Goal: Task Accomplishment & Management: Manage account settings

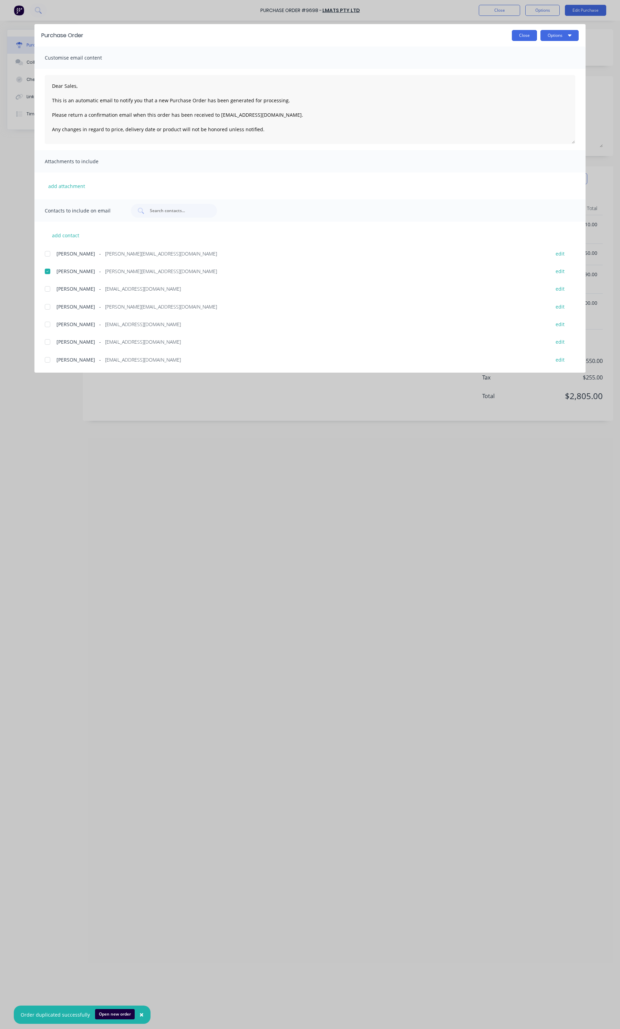
click at [526, 36] on button "Close" at bounding box center [524, 35] width 25 height 11
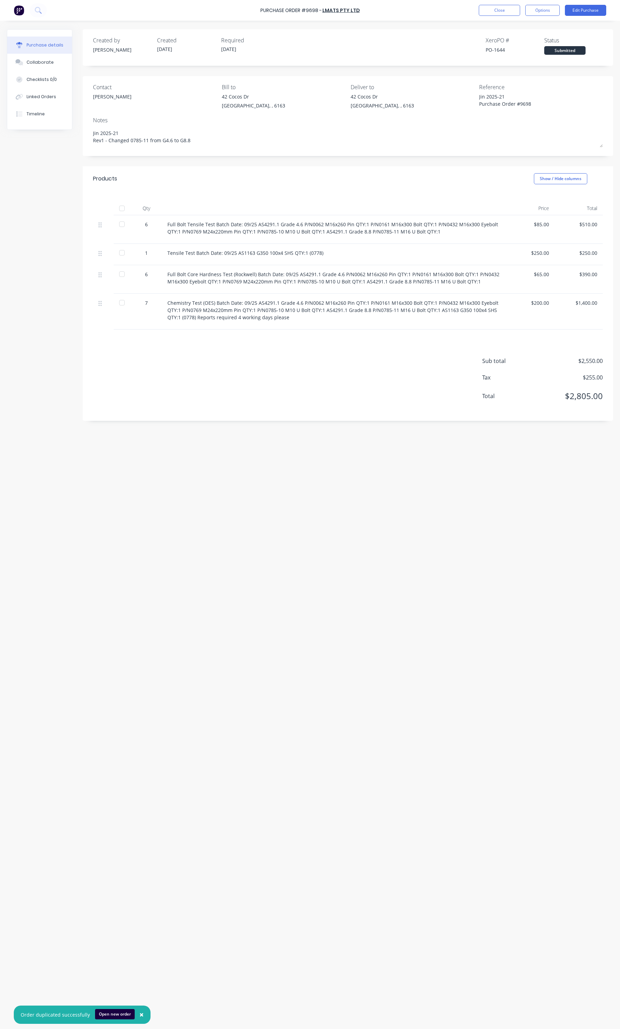
click at [505, 16] on div "Purchase Order #9698 - LMATS PTY LTD Close Options Edit Purchase" at bounding box center [310, 10] width 620 height 21
click at [507, 11] on button "Close" at bounding box center [499, 10] width 41 height 11
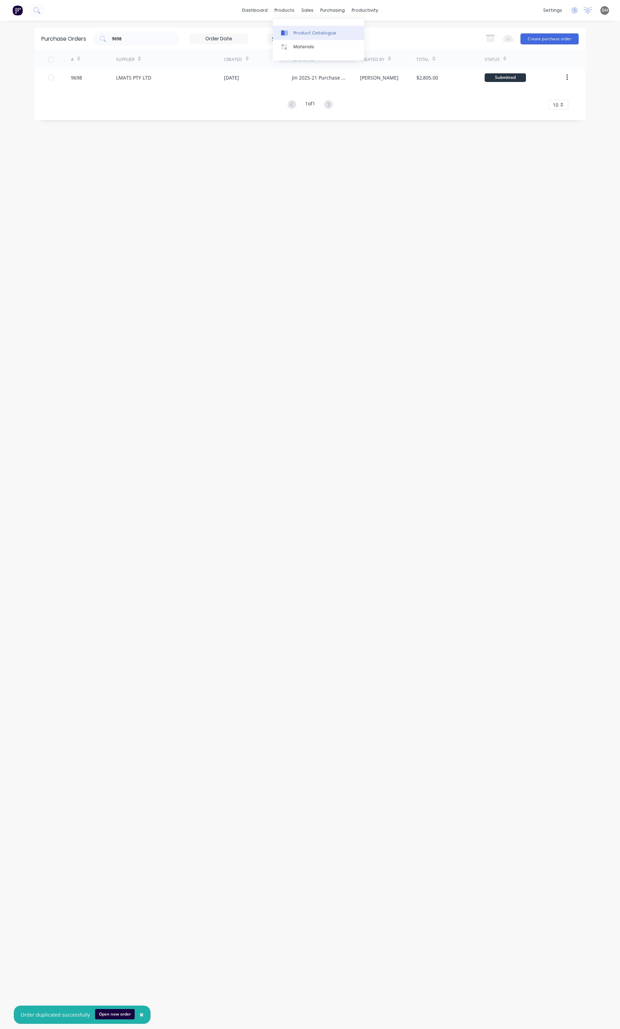
click at [300, 33] on div "Product Catalogue" at bounding box center [314, 33] width 43 height 6
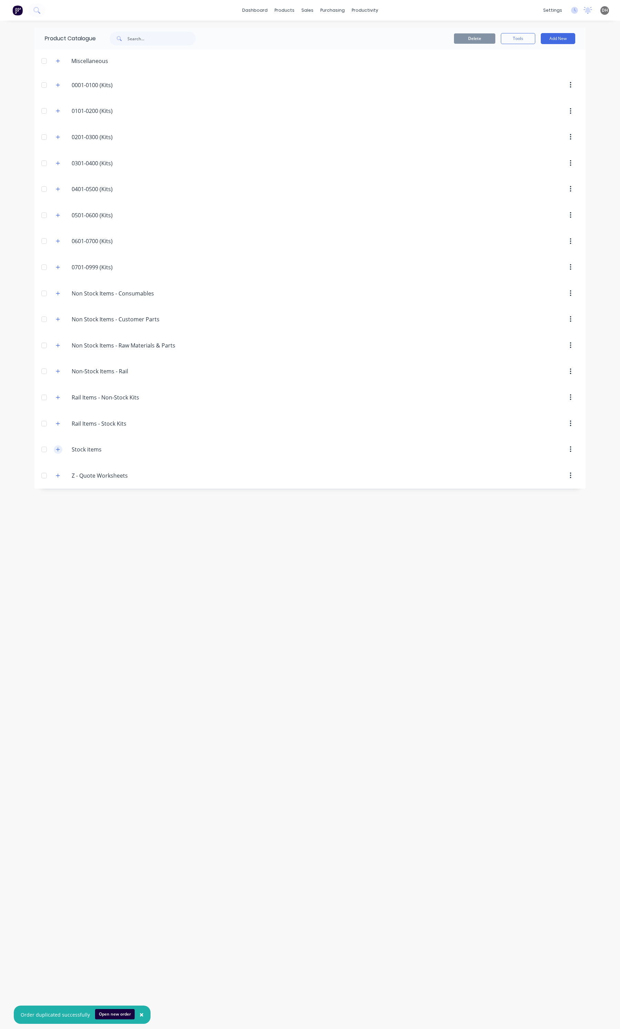
click at [61, 454] on button "button" at bounding box center [58, 449] width 9 height 9
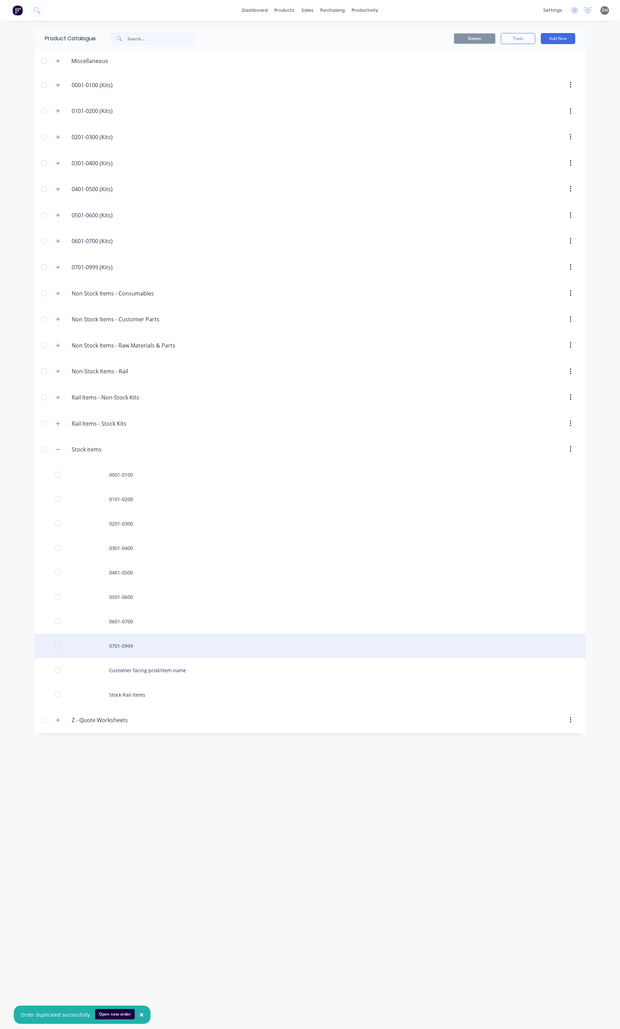
click at [125, 641] on div "0701-0999" at bounding box center [309, 646] width 551 height 24
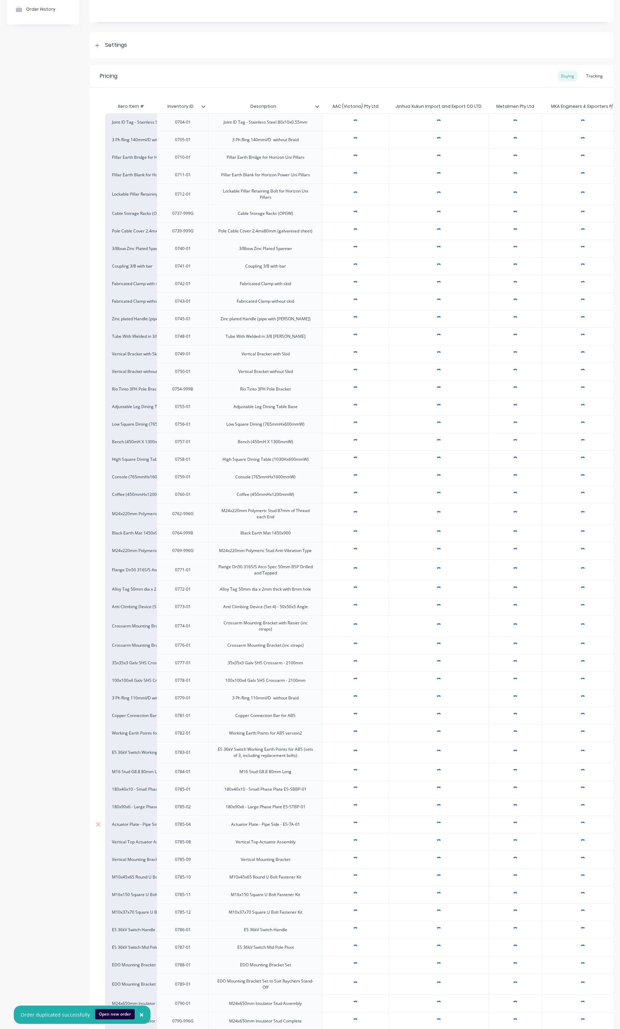
scroll to position [129, 0]
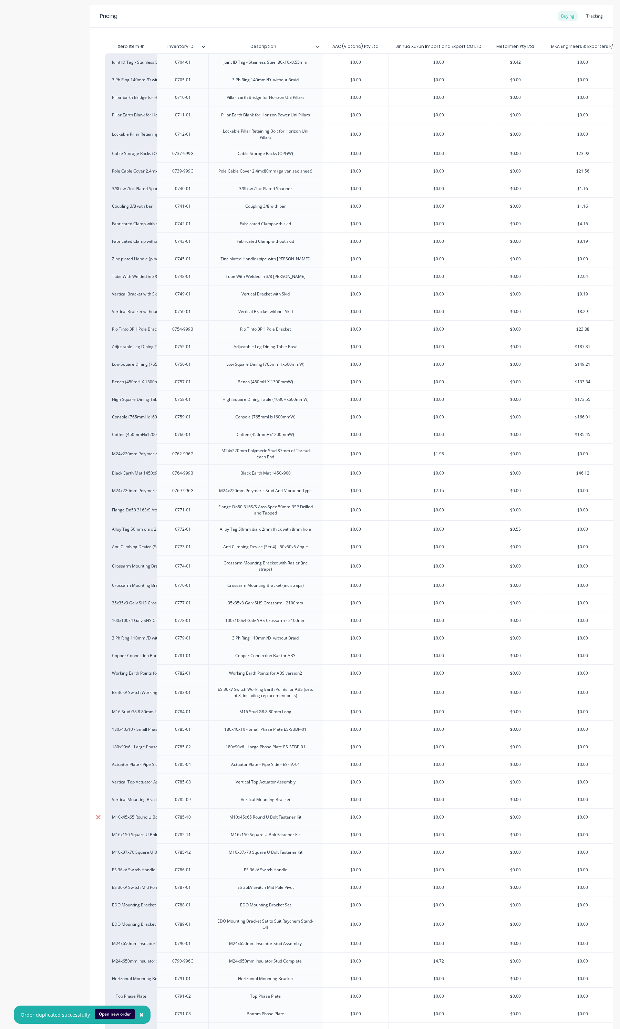
type textarea "x"
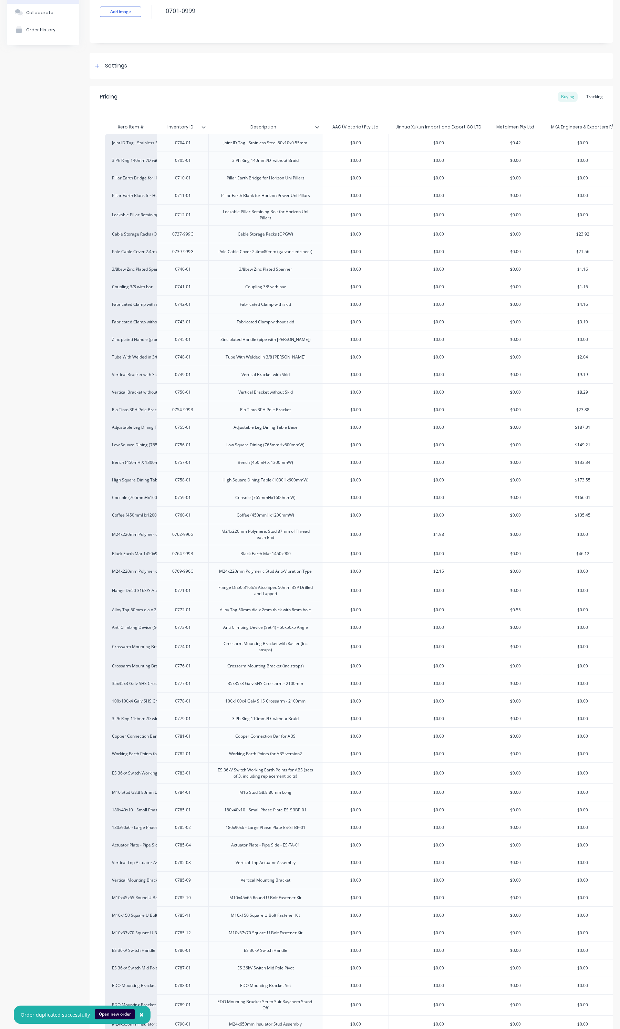
scroll to position [41, 0]
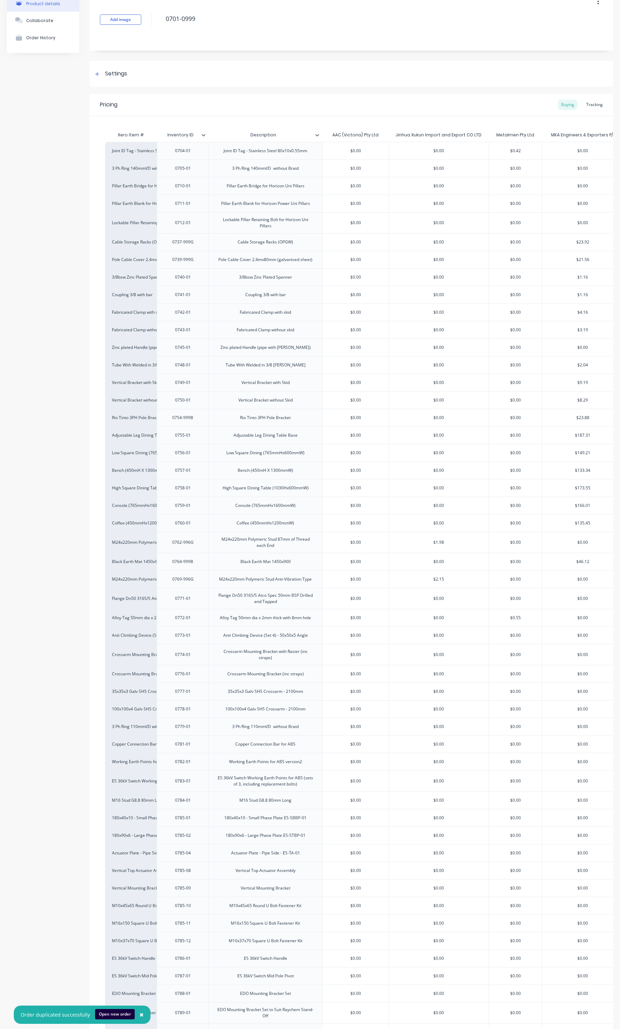
click at [140, 1014] on span "×" at bounding box center [142, 1015] width 4 height 10
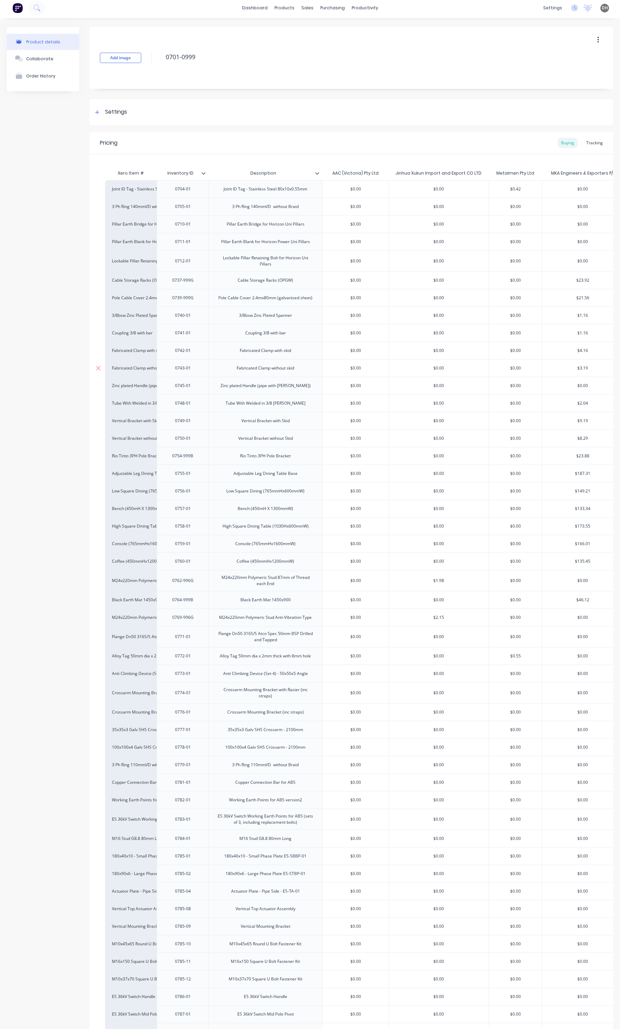
scroll to position [0, 0]
click at [333, 27] on link "Purchase Orders" at bounding box center [358, 33] width 91 height 14
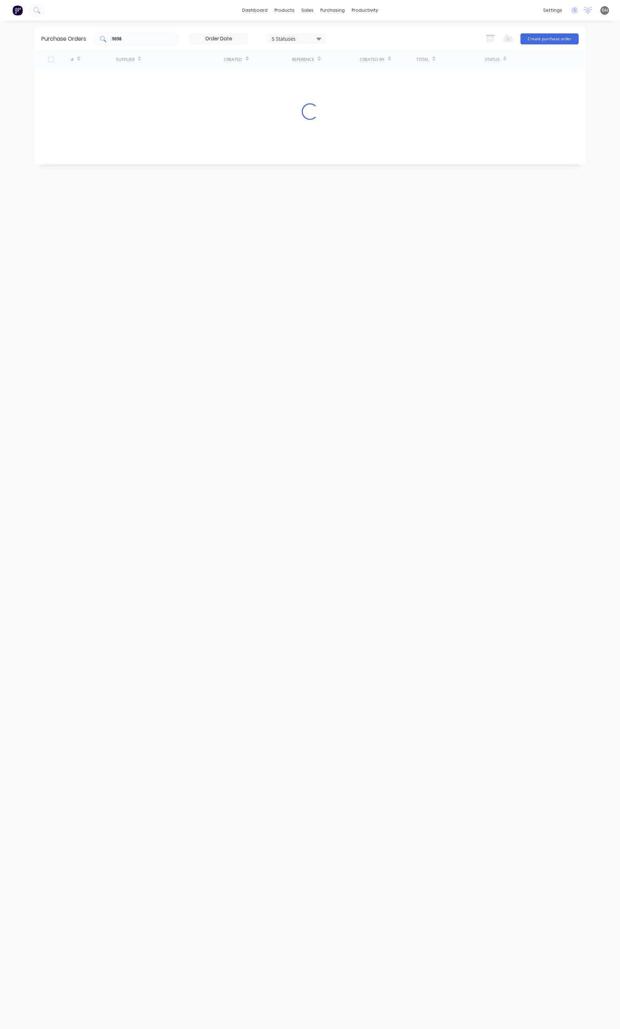
click at [124, 35] on input "9698" at bounding box center [139, 38] width 57 height 7
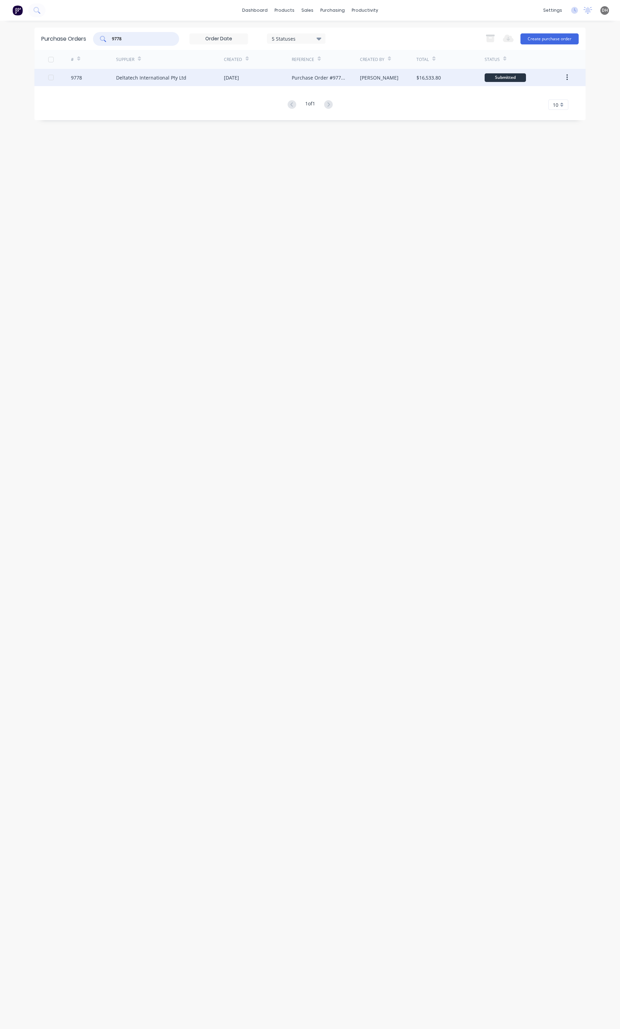
type input "9778"
click at [190, 80] on div "Deltatech International Pty Ltd" at bounding box center [170, 77] width 108 height 17
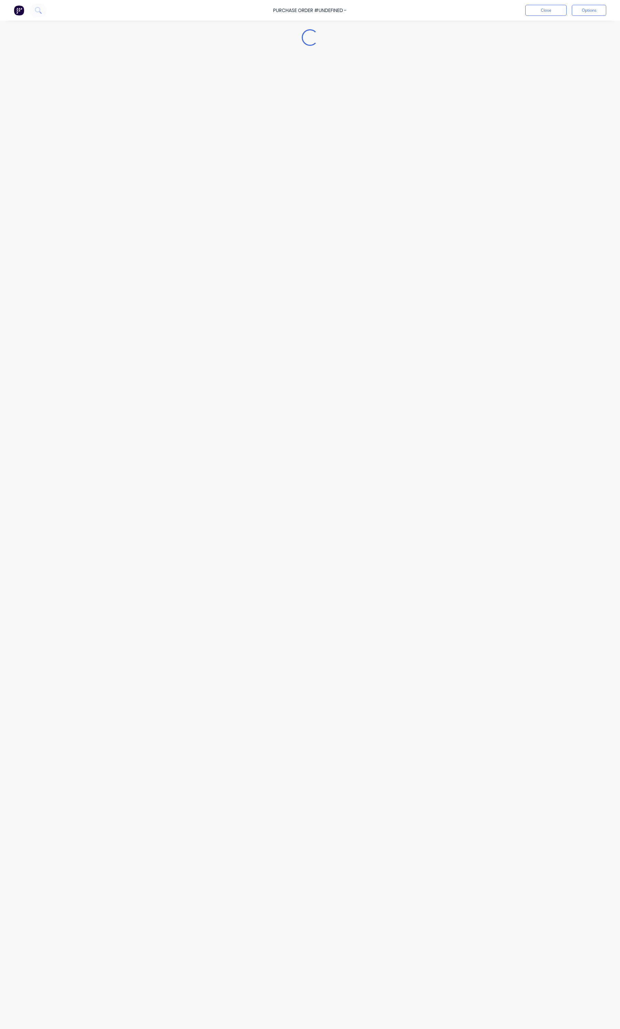
type textarea "x"
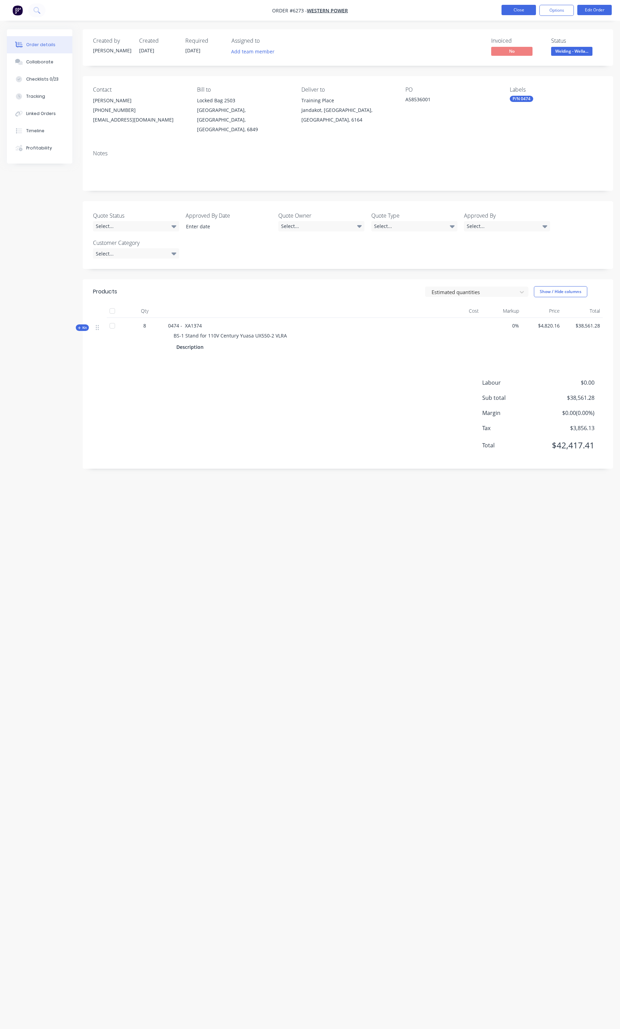
click at [517, 13] on button "Close" at bounding box center [519, 10] width 34 height 10
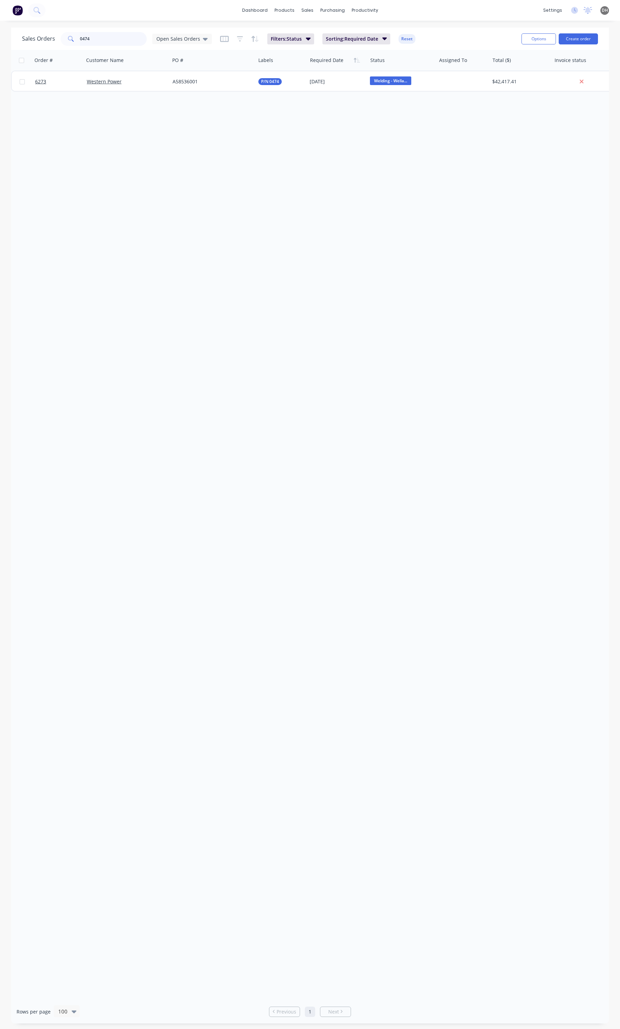
click at [136, 40] on input "0474" at bounding box center [113, 39] width 67 height 14
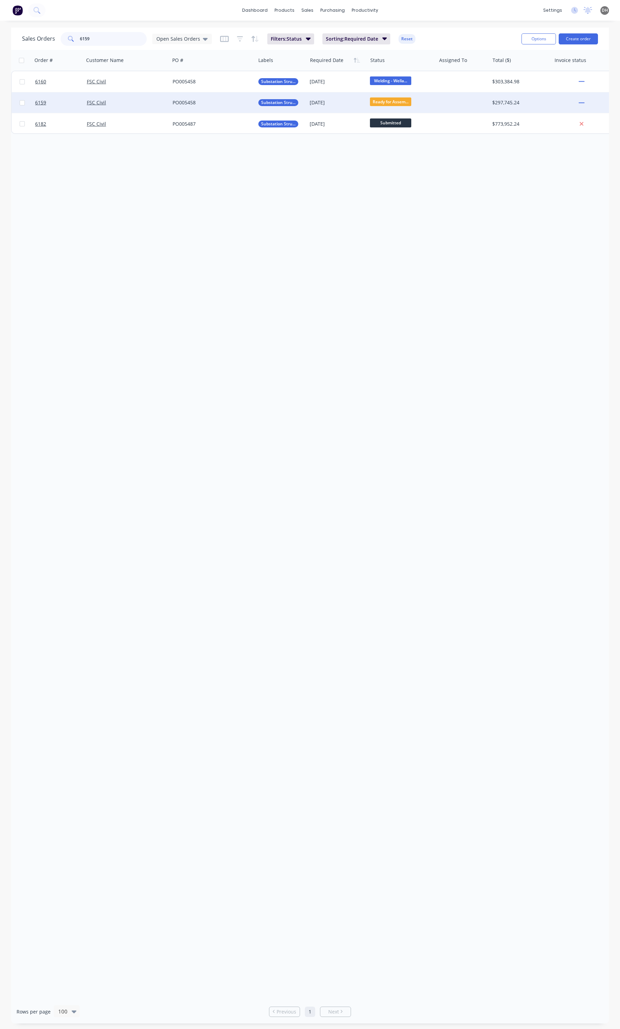
type input "6159"
click at [137, 97] on div "FSC Civil" at bounding box center [127, 102] width 86 height 21
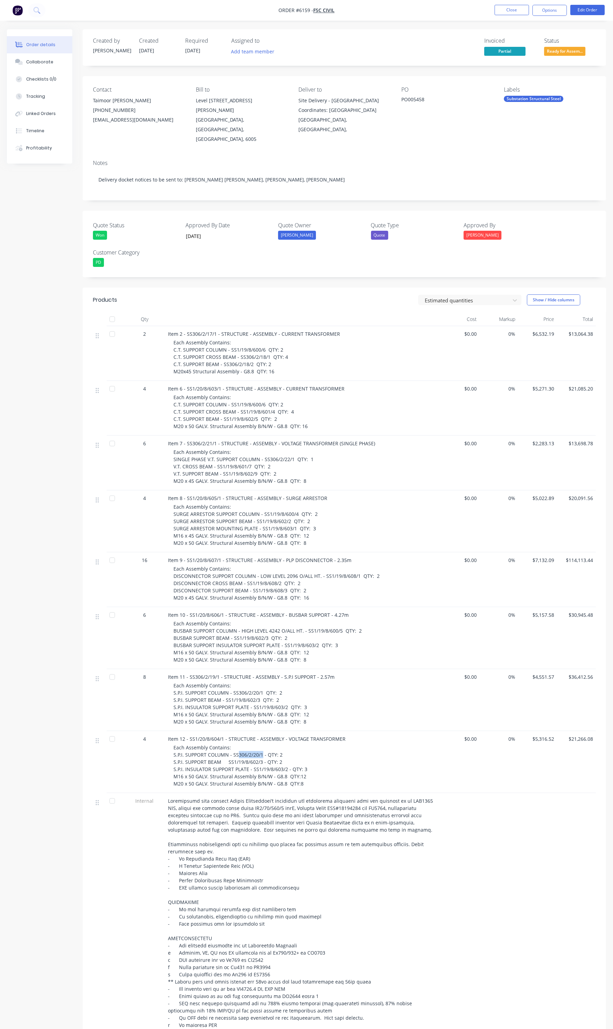
drag, startPoint x: 262, startPoint y: 734, endPoint x: 238, endPoint y: 733, distance: 23.5
click at [238, 744] on span "Each Assembly Contains: S.P.I. SUPPORT COLUMN - SS306/2/20/1 - QTY: 2 S.P.I. SU…" at bounding box center [241, 765] width 134 height 43
click at [245, 744] on span "Each Assembly Contains: S.P.I. SUPPORT COLUMN - SS306/2/20/1 - QTY: 2 S.P.I. SU…" at bounding box center [241, 765] width 134 height 43
click at [594, 12] on button "Edit Order" at bounding box center [588, 10] width 34 height 10
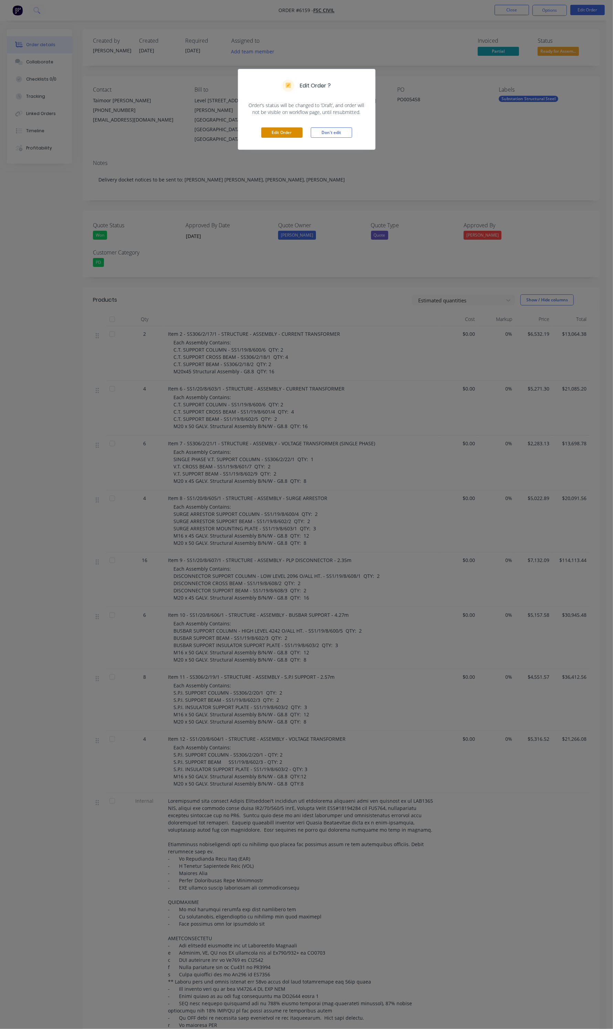
click at [288, 133] on button "Edit Order" at bounding box center [281, 132] width 41 height 10
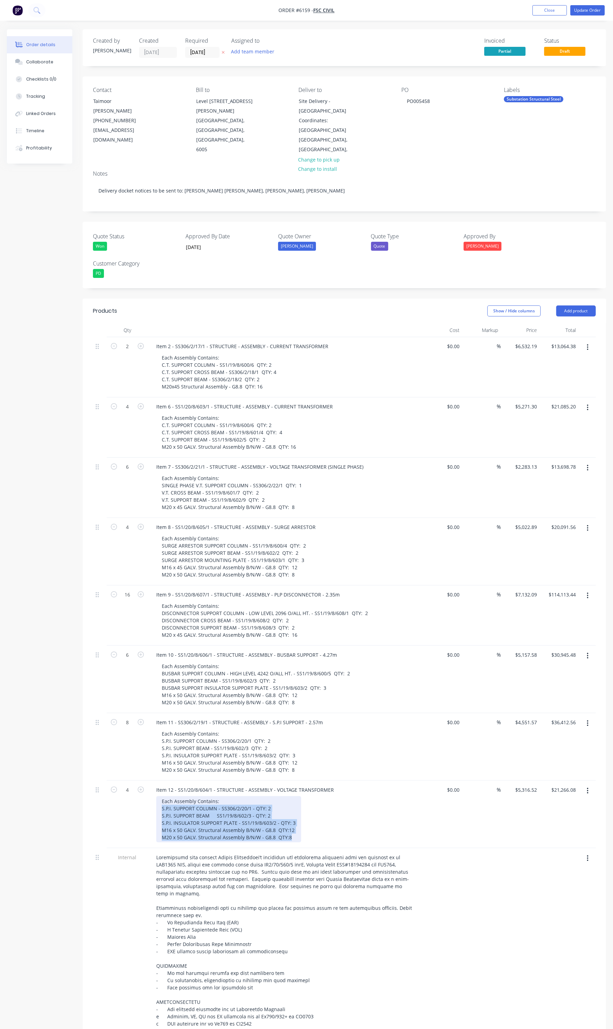
drag, startPoint x: 289, startPoint y: 829, endPoint x: 157, endPoint y: 799, distance: 134.6
click at [157, 799] on div "Each Assembly Contains: S.P.I. SUPPORT COLUMN - SS306/2/20/1 - QTY: 2 S.P.I. SU…" at bounding box center [228, 819] width 145 height 46
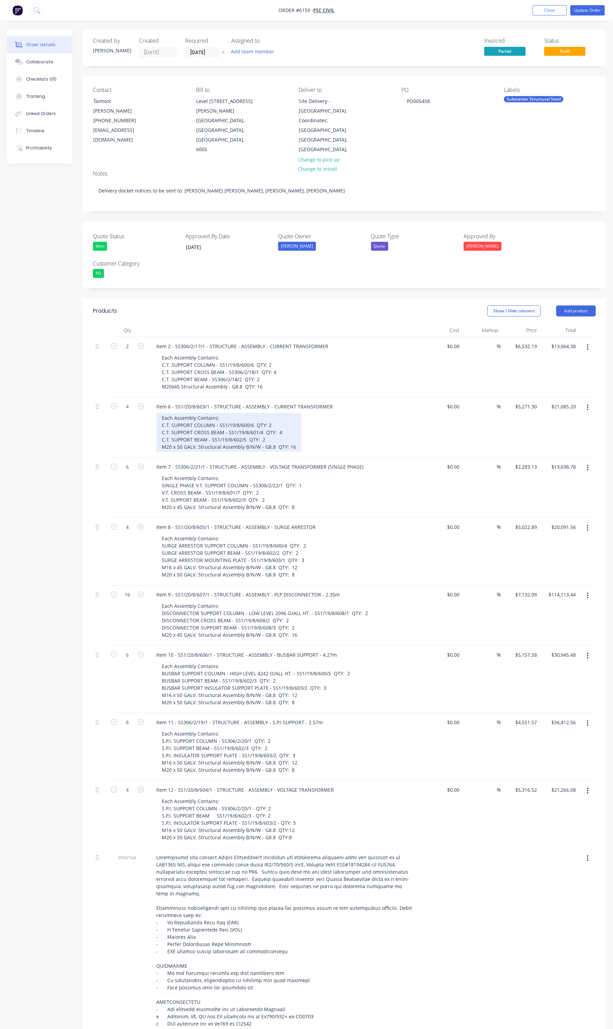
click at [207, 421] on div "Each Assembly Contains: C.T. SUPPORT COLUMN - SS1/19/8/600/6 QTY: 2 C.T. SUPPOR…" at bounding box center [228, 432] width 145 height 39
drag, startPoint x: 294, startPoint y: 438, endPoint x: 156, endPoint y: 406, distance: 141.9
click at [156, 406] on div "Item 6 - SS1/20/8/603/1 - STRUCTURE - ASSEMBLY - CURRENT TRANSFORMER Each Assem…" at bounding box center [286, 427] width 276 height 60
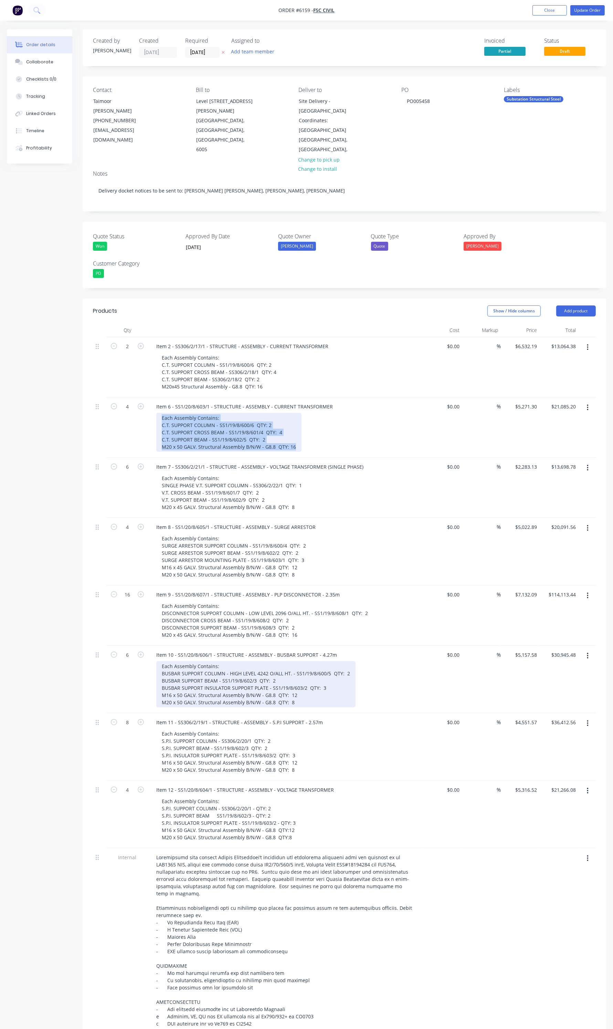
copy div "Each Assembly Contains: C.T. SUPPORT COLUMN - SS1/19/8/600/6 QTY: 2 C.T. SUPPOR…"
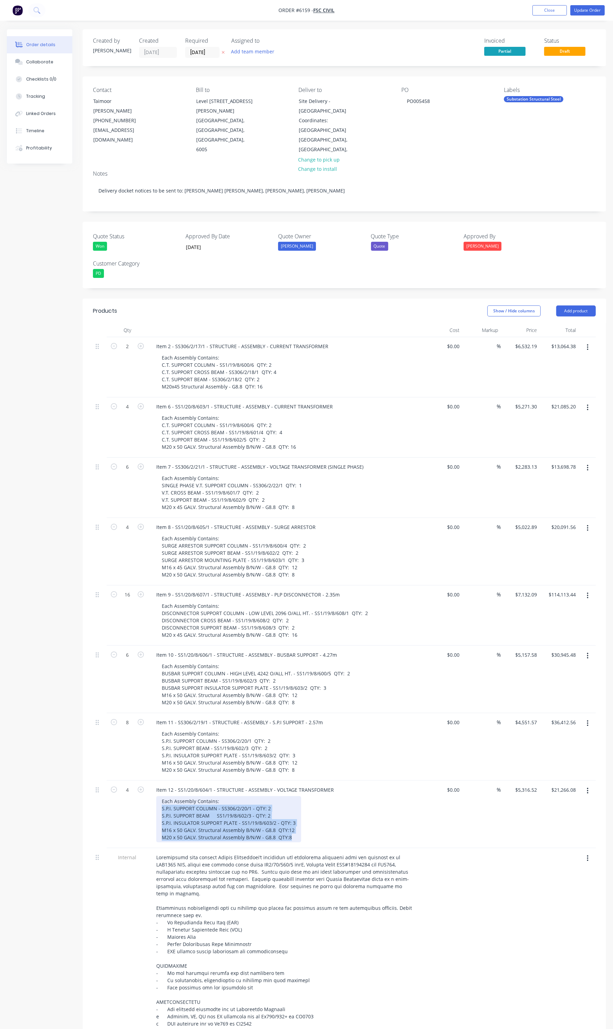
drag, startPoint x: 291, startPoint y: 826, endPoint x: 161, endPoint y: 798, distance: 133.2
click at [161, 798] on div "Each Assembly Contains: S.P.I. SUPPORT COLUMN - SS306/2/20/1 - QTY: 2 S.P.I. SU…" at bounding box center [228, 819] width 145 height 46
paste div
click at [221, 796] on div "Each Assembly Contains: Each Assembly Contains: C.T. SUPPORT COLUMN - SS1/19/8/…" at bounding box center [228, 819] width 145 height 46
drag, startPoint x: 221, startPoint y: 794, endPoint x: 156, endPoint y: 791, distance: 65.2
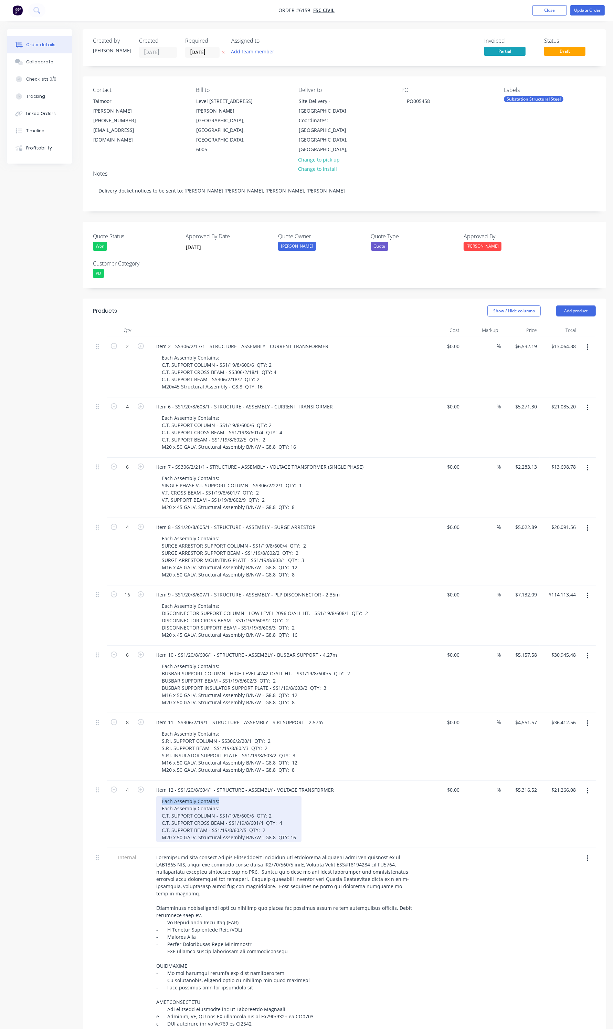
click at [156, 796] on div "Each Assembly Contains: Each Assembly Contains: C.T. SUPPORT COLUMN - SS1/19/8/…" at bounding box center [228, 819] width 145 height 46
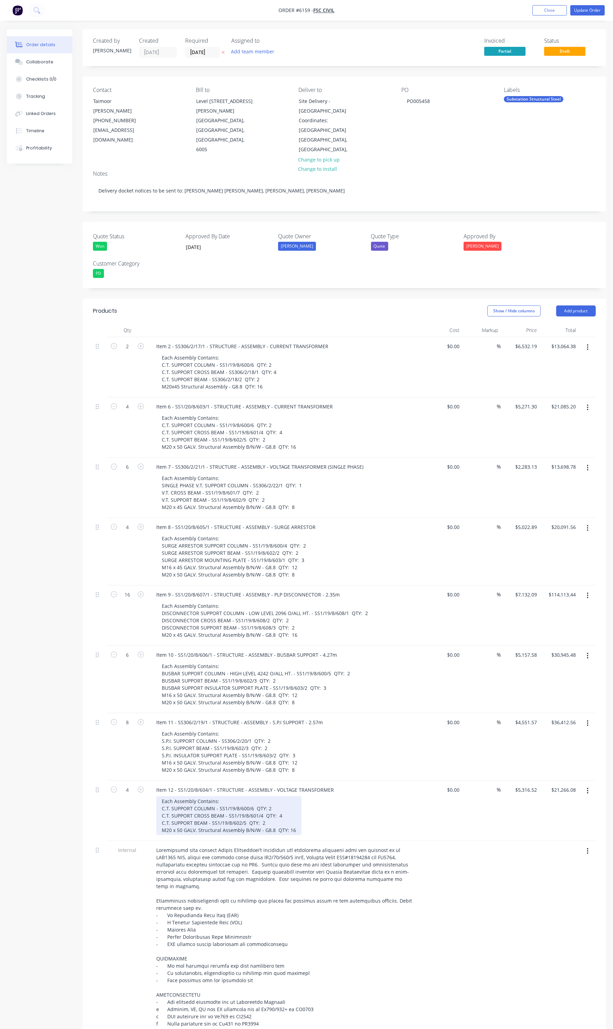
drag, startPoint x: 244, startPoint y: 815, endPoint x: 257, endPoint y: 815, distance: 13.4
click at [244, 815] on div "Each Assembly Contains: C.T. SUPPORT COLUMN - SS1/19/8/600/6 QTY: 2 C.T. SUPPOR…" at bounding box center [228, 815] width 145 height 39
click at [260, 809] on div "Each Assembly Contains: C.T. SUPPORT COLUMN - SS1/19/8/600/6 QTY: 2 C.T. SUPPOR…" at bounding box center [228, 815] width 145 height 39
click at [296, 823] on div "Each Assembly Contains: C.T. SUPPORT COLUMN - SS1/19/8/600/6 QTY: 2 C.T. SUPPOR…" at bounding box center [228, 815] width 145 height 39
click at [591, 9] on button "Update Order" at bounding box center [588, 10] width 34 height 10
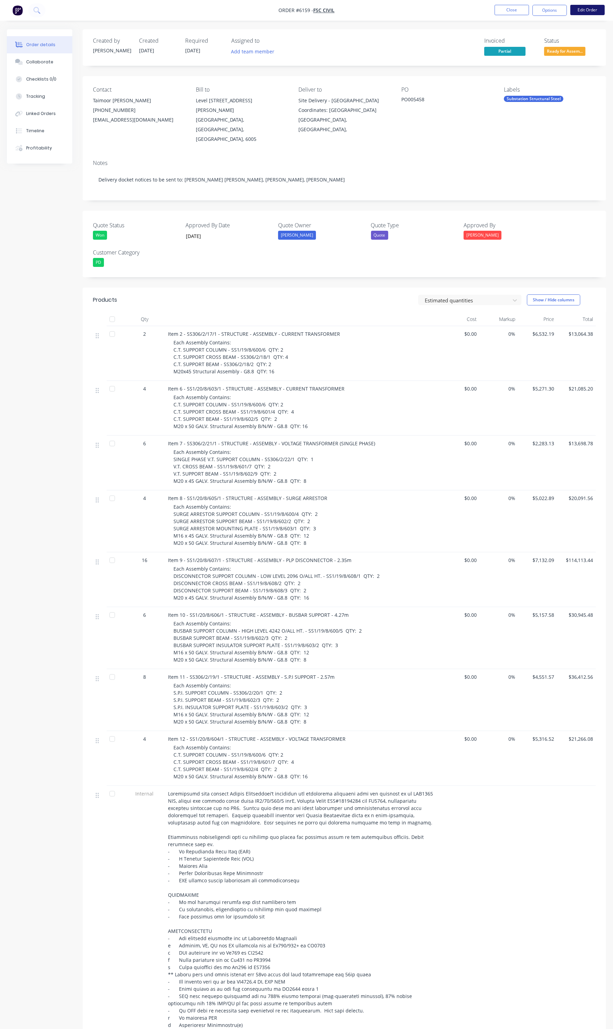
click at [590, 12] on button "Edit Order" at bounding box center [588, 10] width 34 height 10
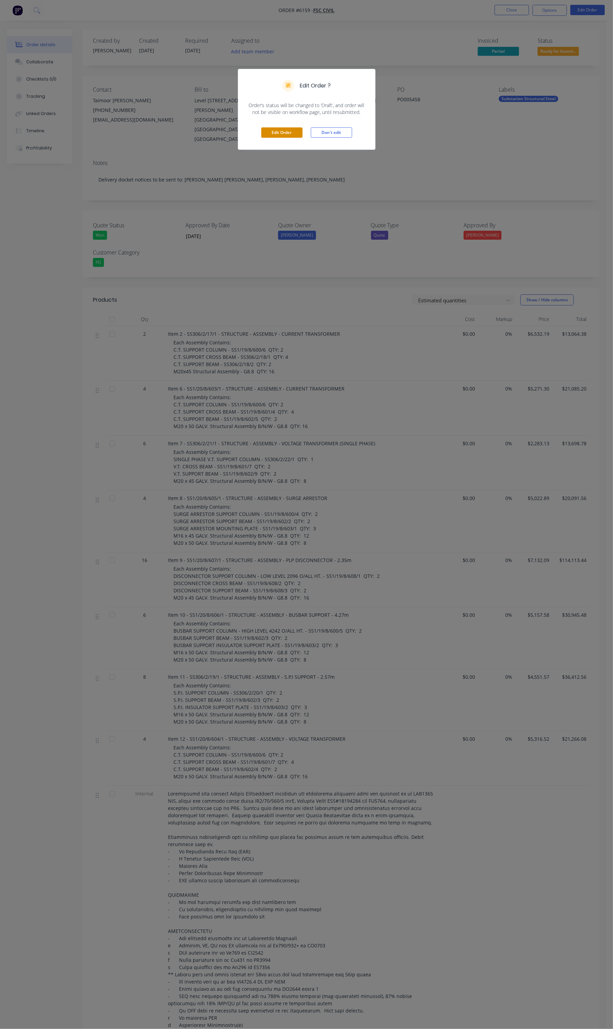
click at [293, 136] on button "Edit Order" at bounding box center [281, 132] width 41 height 10
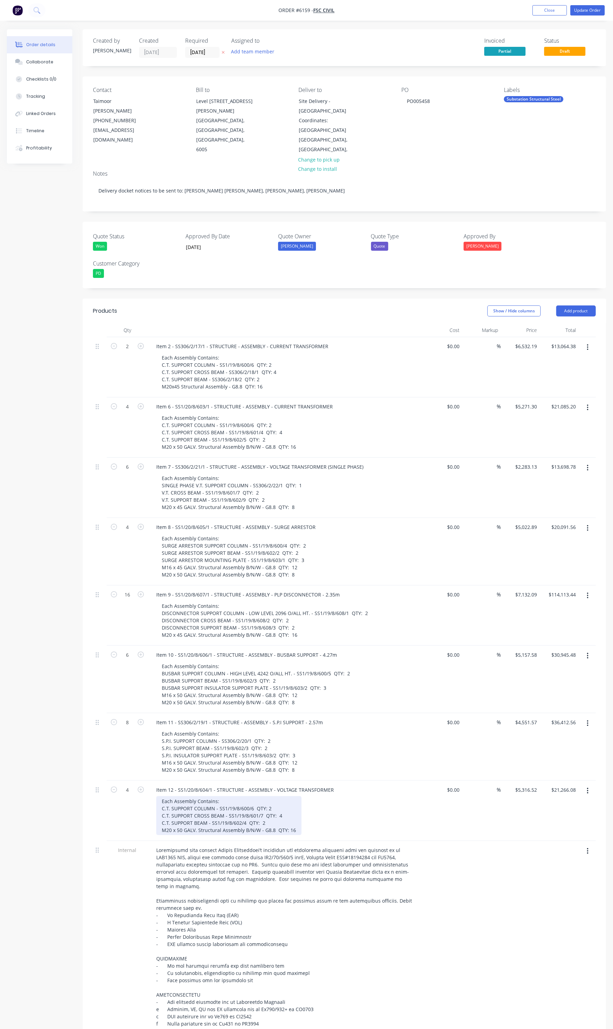
click at [164, 798] on div "Each Assembly Contains: C.T. SUPPORT COLUMN - SS1/19/8/600/6 QTY: 2 C.T. SUPPOR…" at bounding box center [228, 815] width 145 height 39
click at [194, 802] on div "Each Assembly Contains: V.T. SUPPORT COLUMN - SS1/19/8/600/6 QTY: 2 V.T. SUPPOR…" at bounding box center [228, 815] width 145 height 39
drag, startPoint x: 190, startPoint y: 809, endPoint x: 171, endPoint y: 808, distance: 19.4
click at [171, 808] on div "Each Assembly Contains: V.T. SUPPORT COLUMN - SS1/19/8/600/6 QTY: 2 V.T. SUPPOR…" at bounding box center [228, 815] width 145 height 39
click at [584, 6] on button "Update Order" at bounding box center [588, 10] width 34 height 10
